Goal: Participate in discussion: Engage in conversation with other users on a specific topic

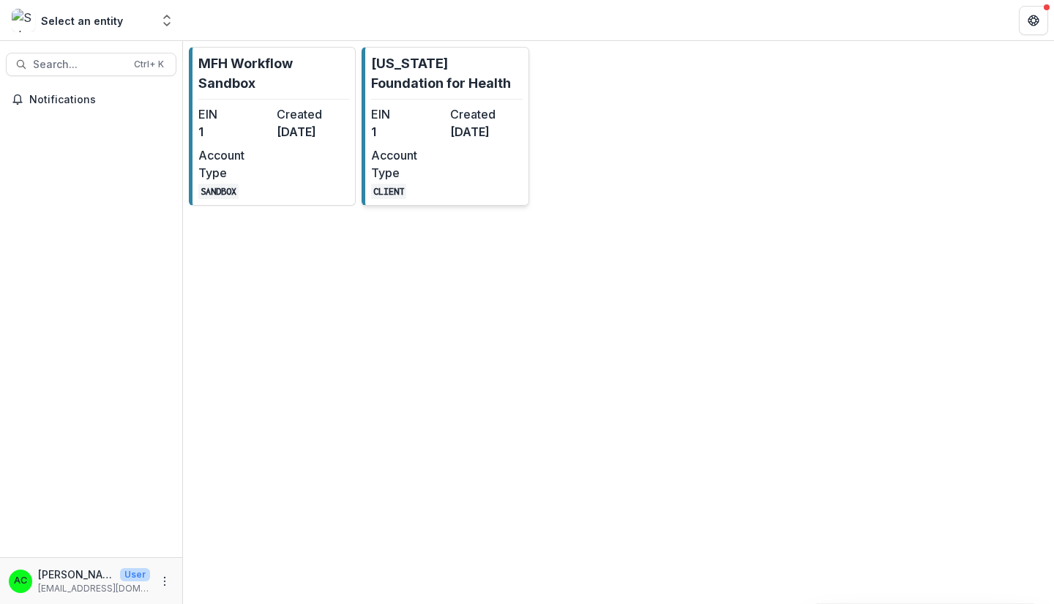
click at [440, 141] on div "EIN 1" at bounding box center [407, 122] width 72 height 35
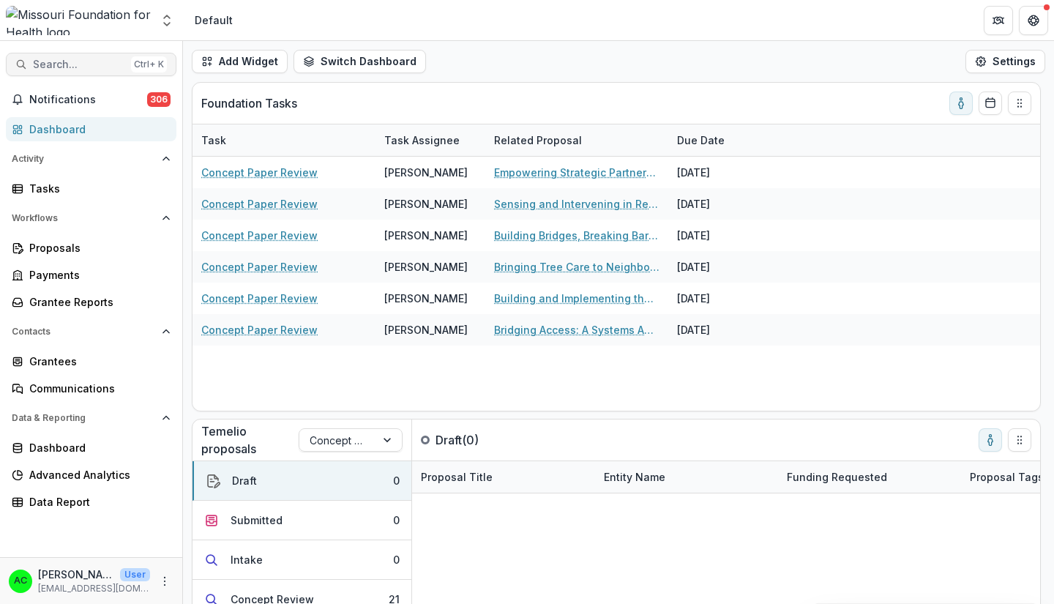
click at [103, 62] on span "Search..." at bounding box center [79, 65] width 92 height 12
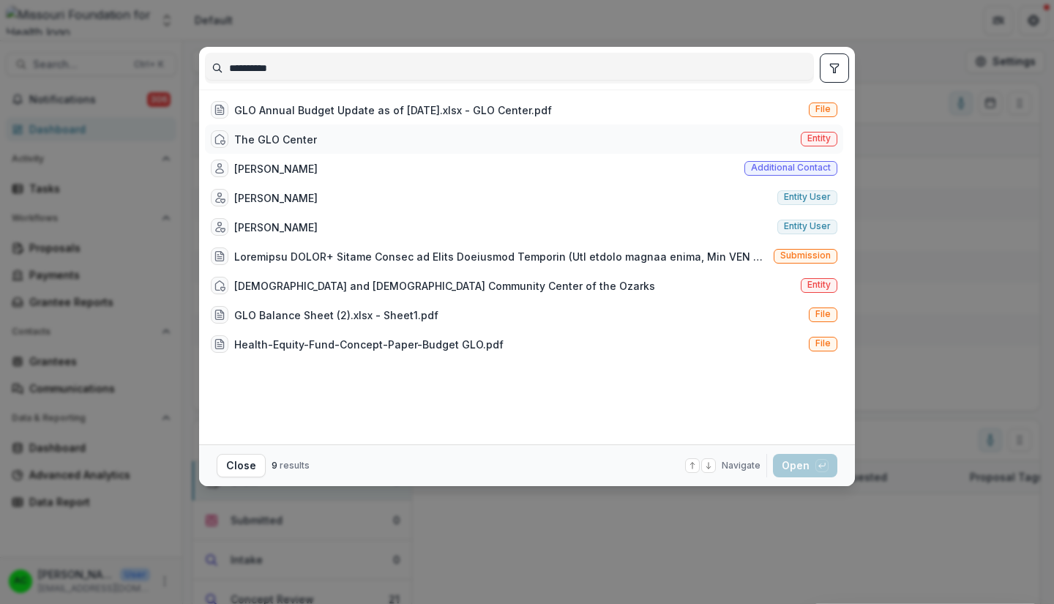
type input "**********"
click at [418, 141] on div "The GLO Center Entity" at bounding box center [524, 138] width 638 height 29
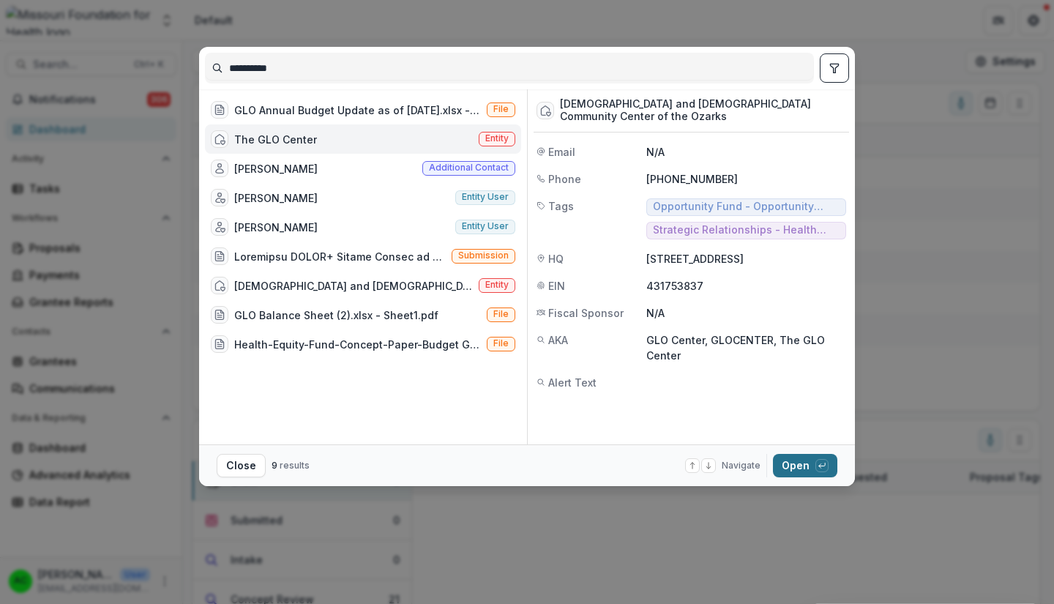
click at [788, 463] on button "Open with enter key" at bounding box center [805, 465] width 64 height 23
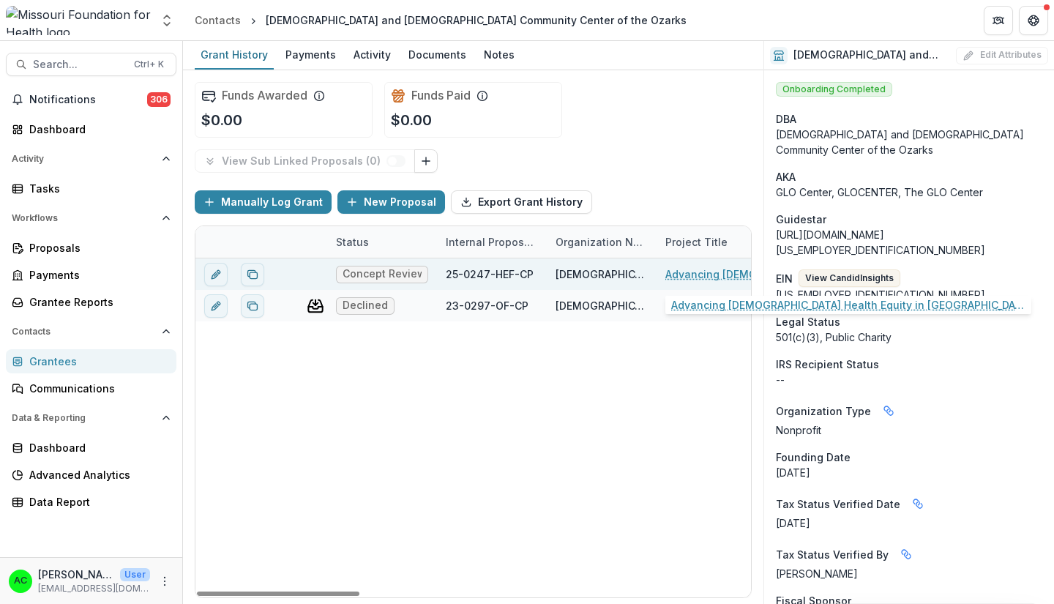
click at [697, 278] on link "Advancing [DEMOGRAPHIC_DATA] Health Equity in [GEOGRAPHIC_DATA][US_STATE]" at bounding box center [747, 273] width 165 height 15
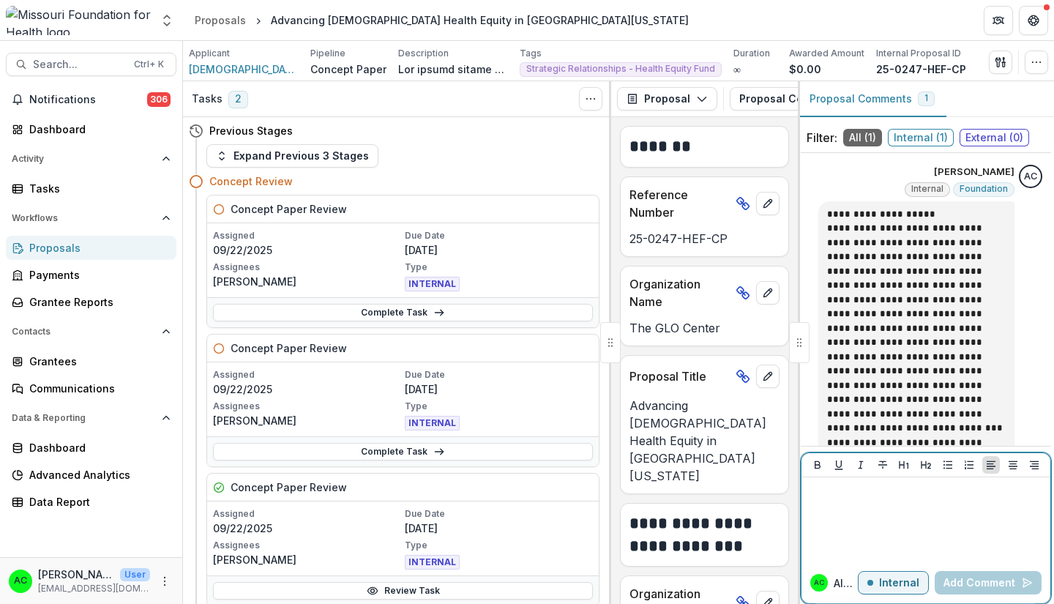
click at [876, 497] on p at bounding box center [925, 491] width 237 height 16
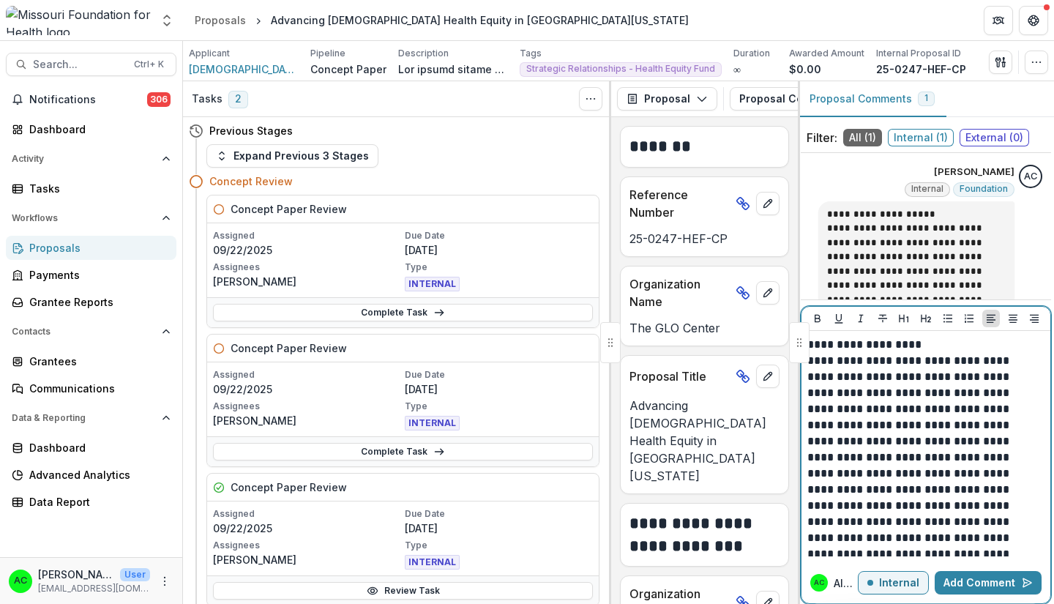
scroll to position [70, 0]
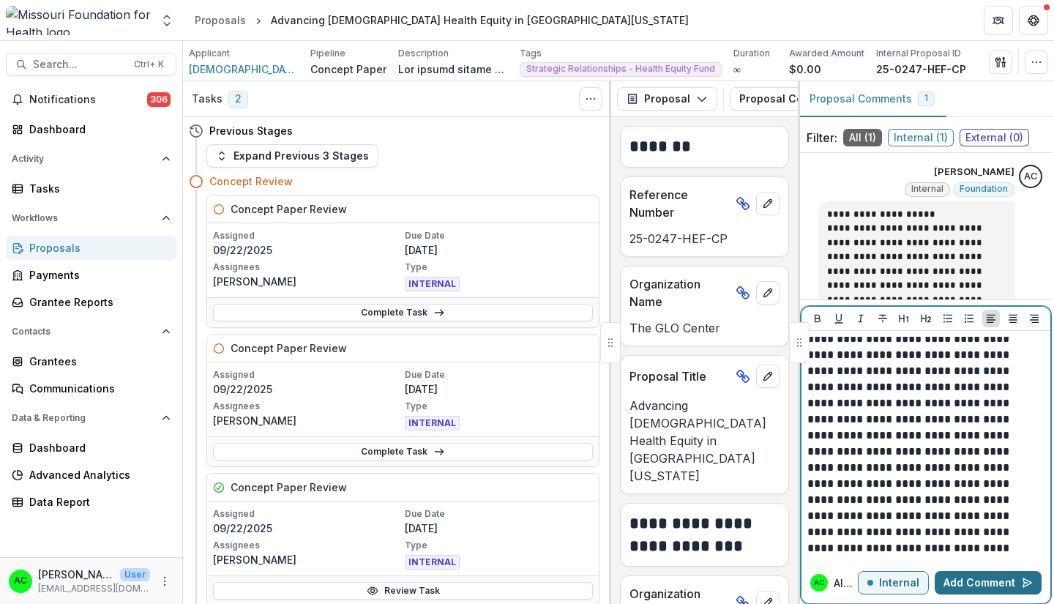
click at [962, 584] on button "Add Comment" at bounding box center [988, 582] width 107 height 23
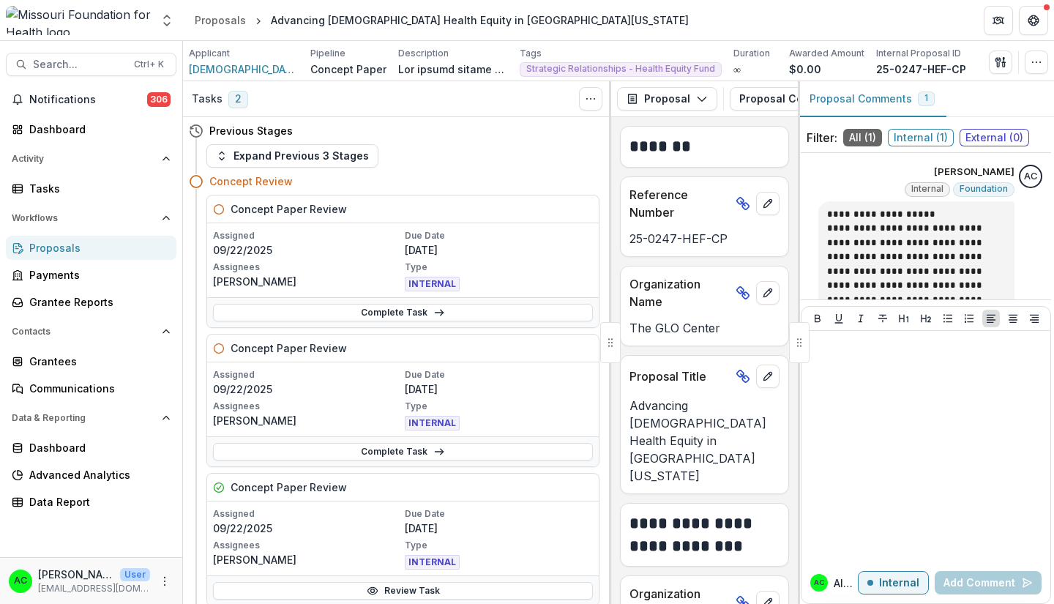
scroll to position [0, 0]
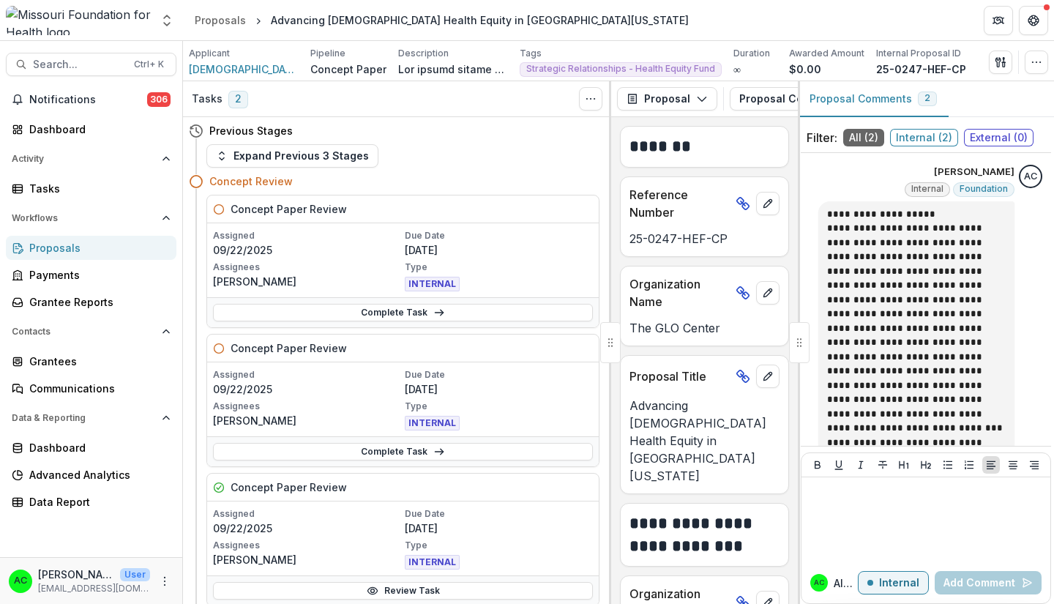
drag, startPoint x: 1047, startPoint y: 278, endPoint x: 1039, endPoint y: 348, distance: 70.7
click at [1039, 348] on div "**********" at bounding box center [926, 384] width 256 height 523
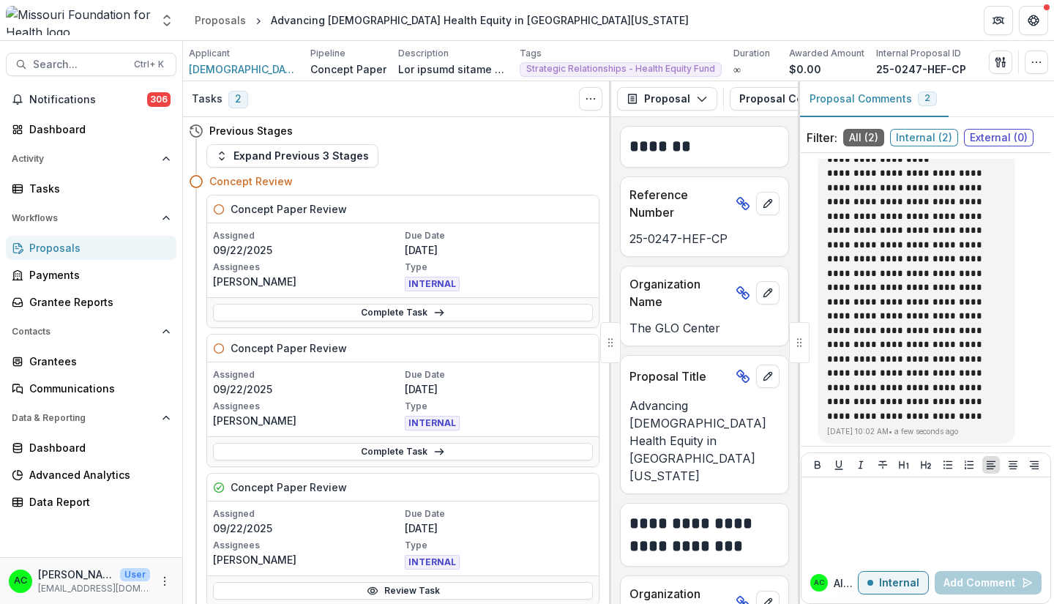
scroll to position [442, 0]
